Goal: Use online tool/utility: Utilize a website feature to perform a specific function

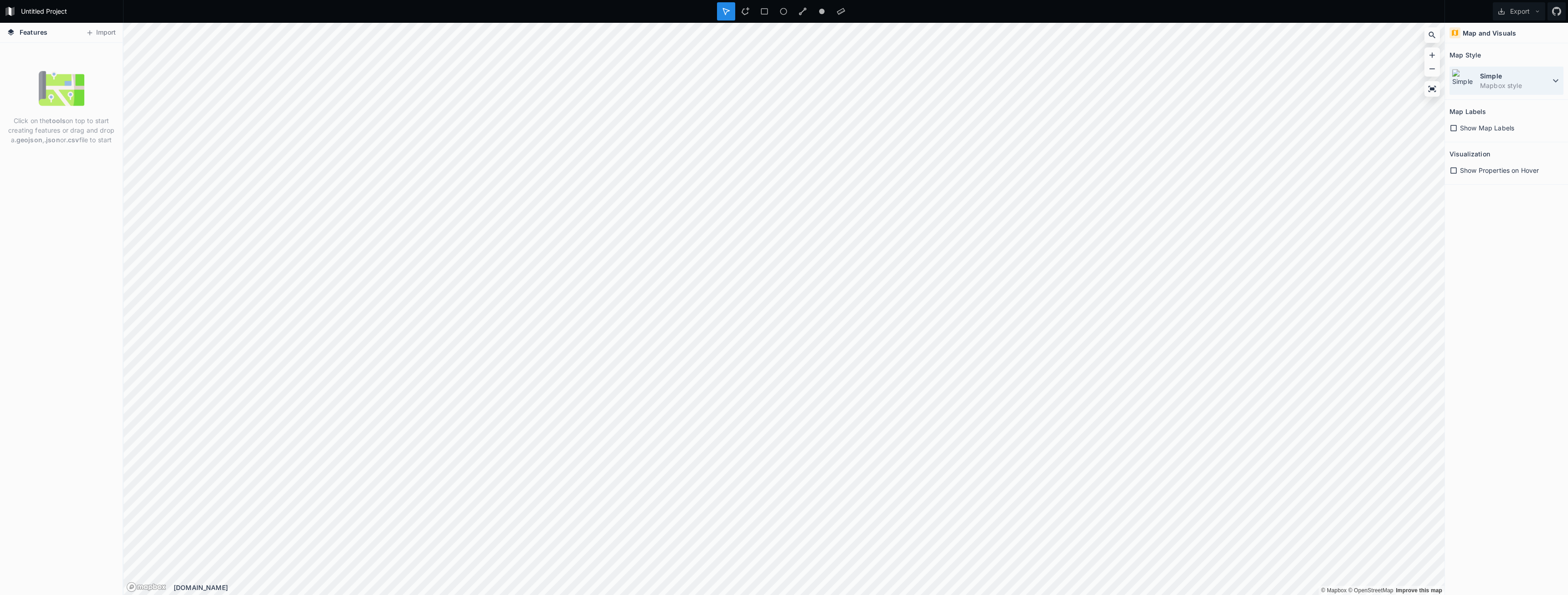
click at [1512, 81] on dd "Mapbox style" at bounding box center [1515, 85] width 70 height 9
click at [1523, 74] on dt "Simple" at bounding box center [1515, 76] width 70 height 9
click at [749, 18] on div at bounding box center [746, 12] width 19 height 19
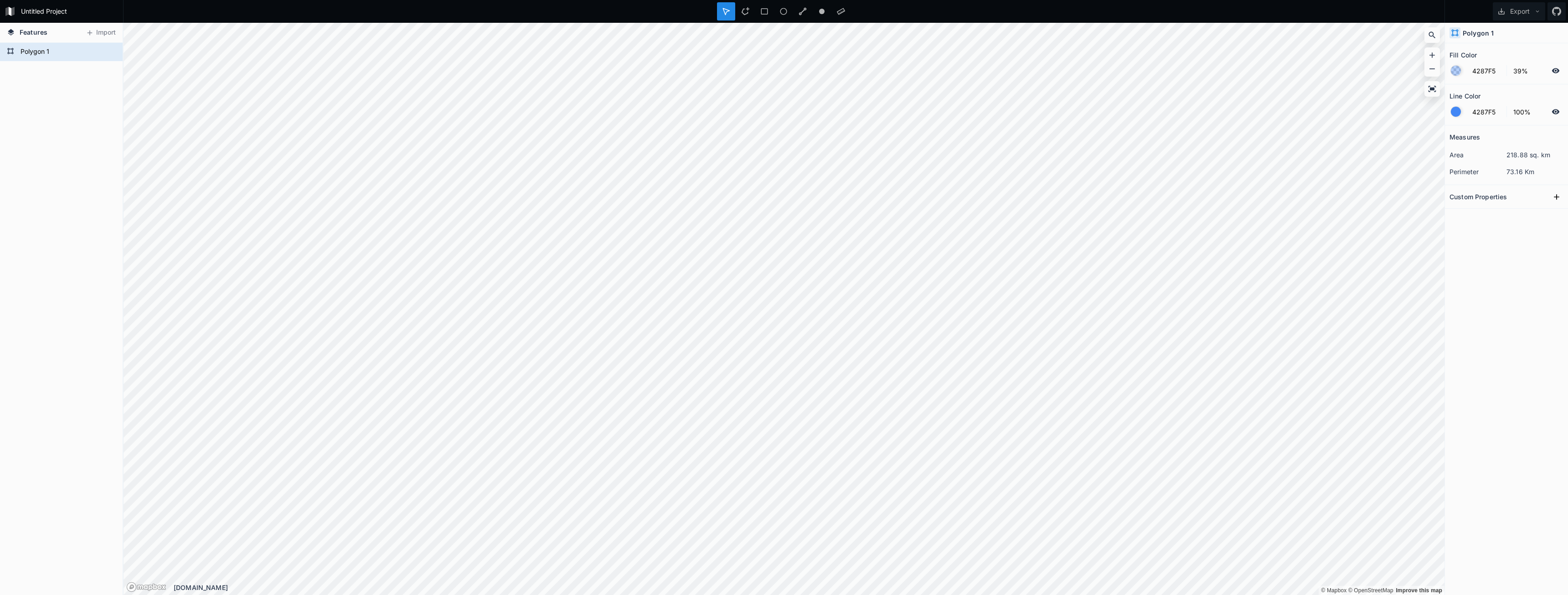
click at [1511, 201] on div "Custom Properties" at bounding box center [1506, 197] width 114 height 14
click at [1503, 199] on h2 "Custom Properties" at bounding box center [1478, 197] width 57 height 14
click at [1518, 170] on dd "73.16 Km" at bounding box center [1535, 171] width 57 height 9
click at [1527, 153] on dd "218.88 sq. km" at bounding box center [1535, 155] width 57 height 9
click at [1432, 92] on icon at bounding box center [1432, 89] width 9 height 9
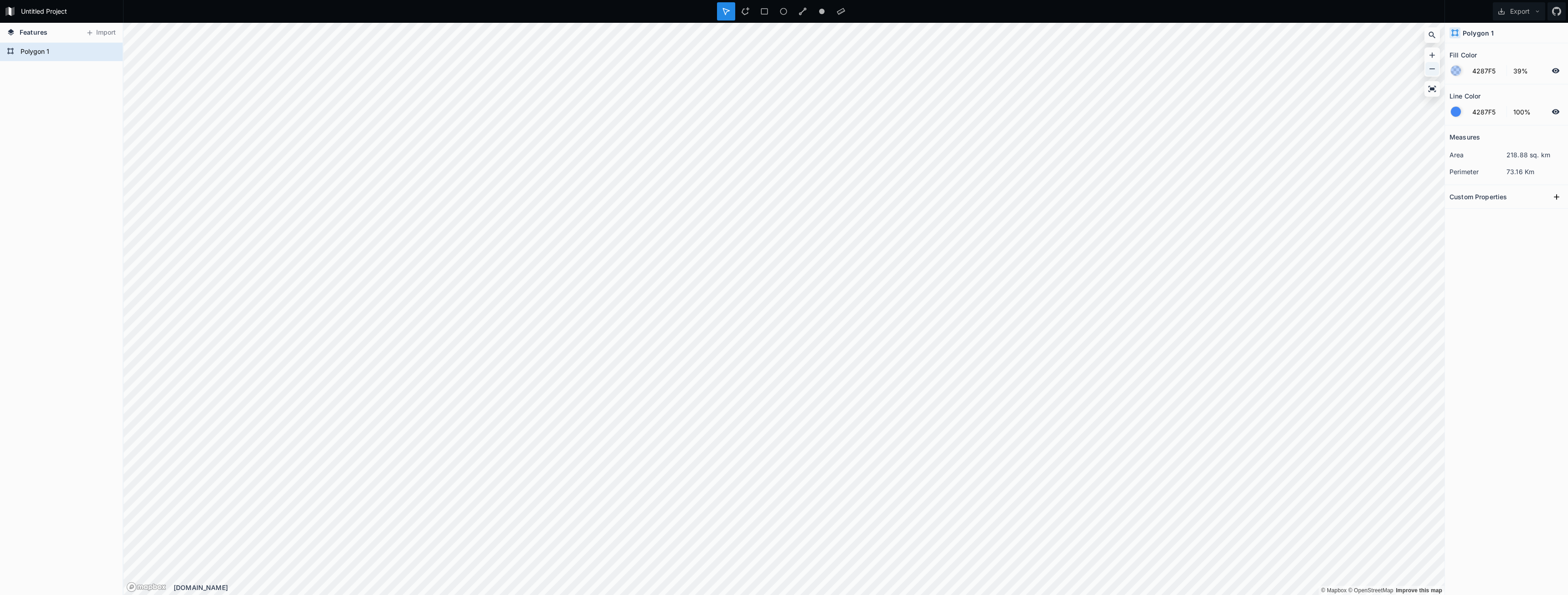
click at [1439, 67] on div at bounding box center [1432, 69] width 14 height 14
click at [842, 334] on div "Modify" at bounding box center [866, 334] width 91 height 19
click at [845, 11] on icon at bounding box center [841, 12] width 9 height 7
click at [726, 9] on icon at bounding box center [726, 11] width 9 height 9
click at [863, 380] on div "Transform" at bounding box center [858, 381] width 91 height 19
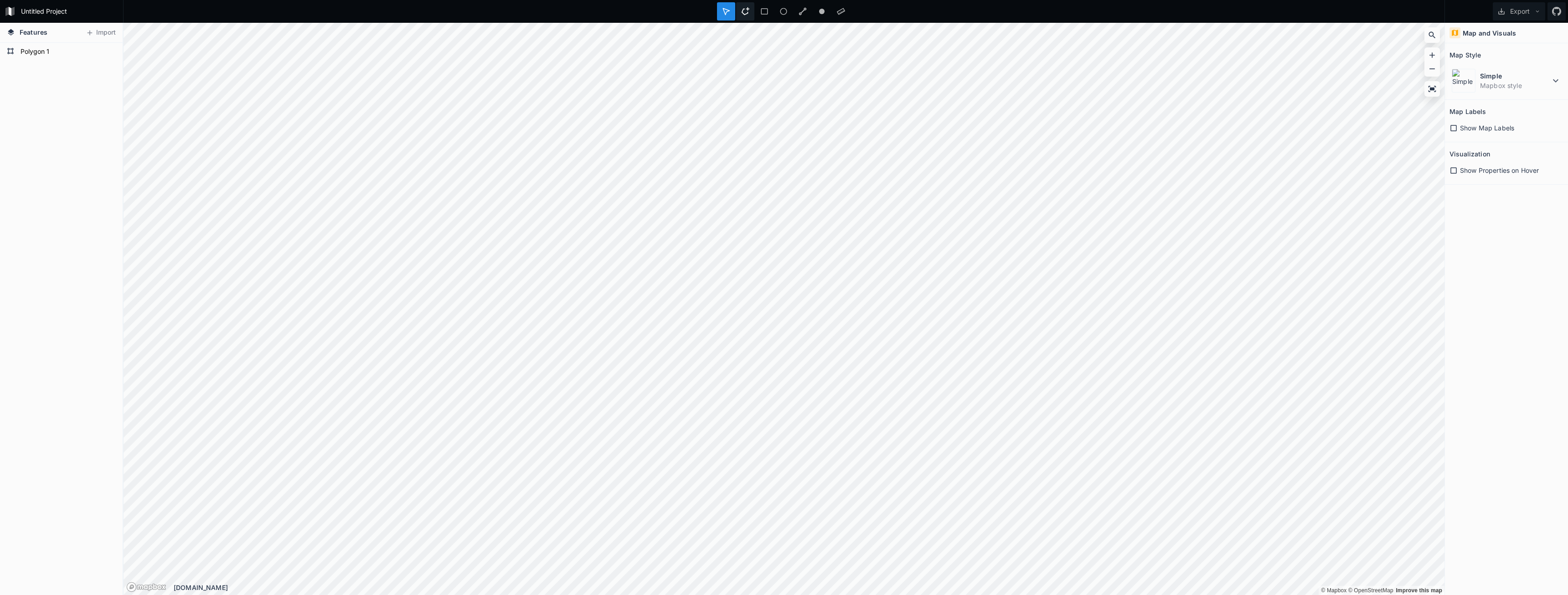
click at [745, 12] on icon at bounding box center [745, 11] width 9 height 9
click at [730, 12] on div at bounding box center [726, 12] width 19 height 19
click at [842, 329] on div "Modify" at bounding box center [829, 325] width 91 height 19
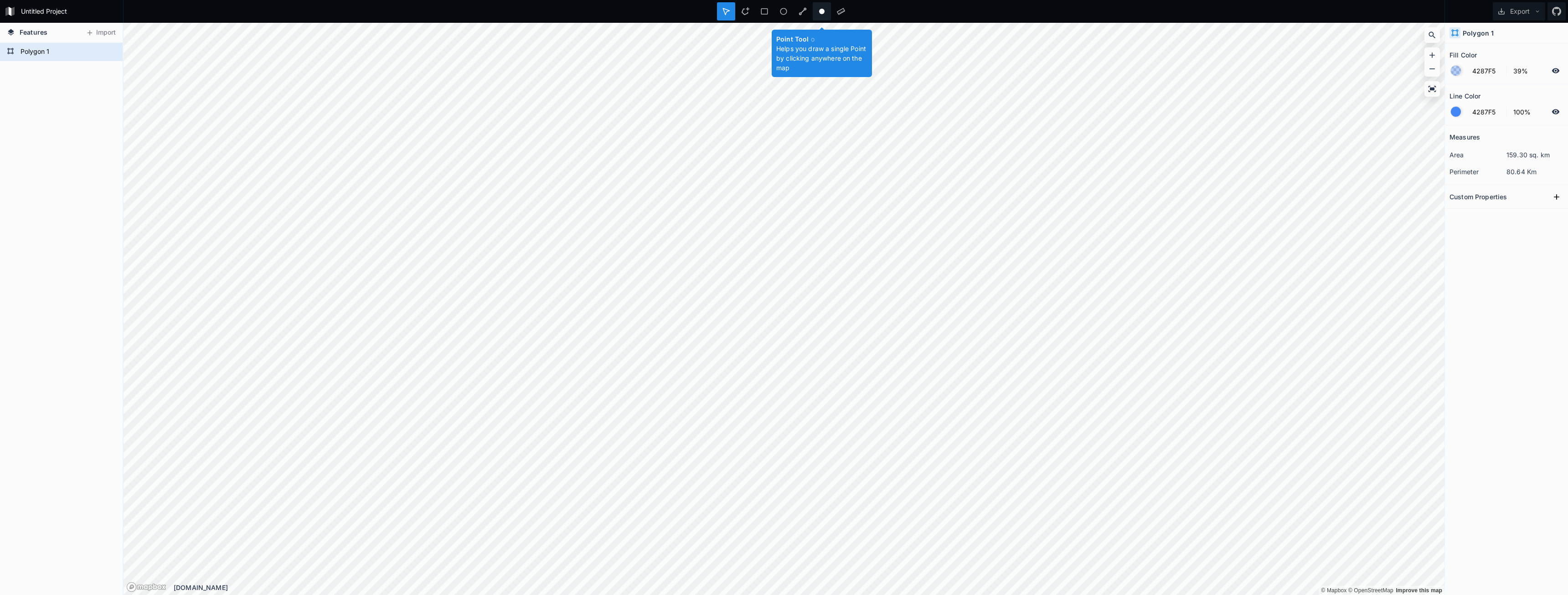
click at [825, 17] on div at bounding box center [822, 12] width 19 height 19
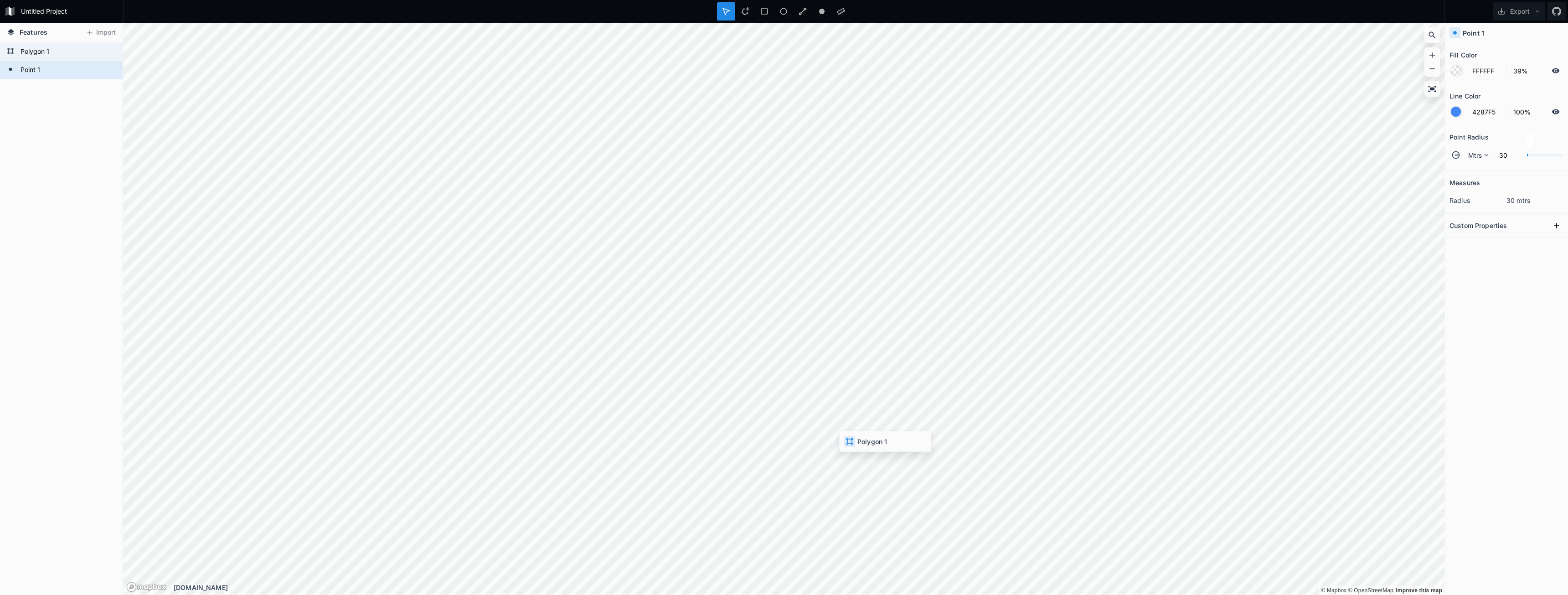
type input "4287F5"
